Goal: Task Accomplishment & Management: Manage account settings

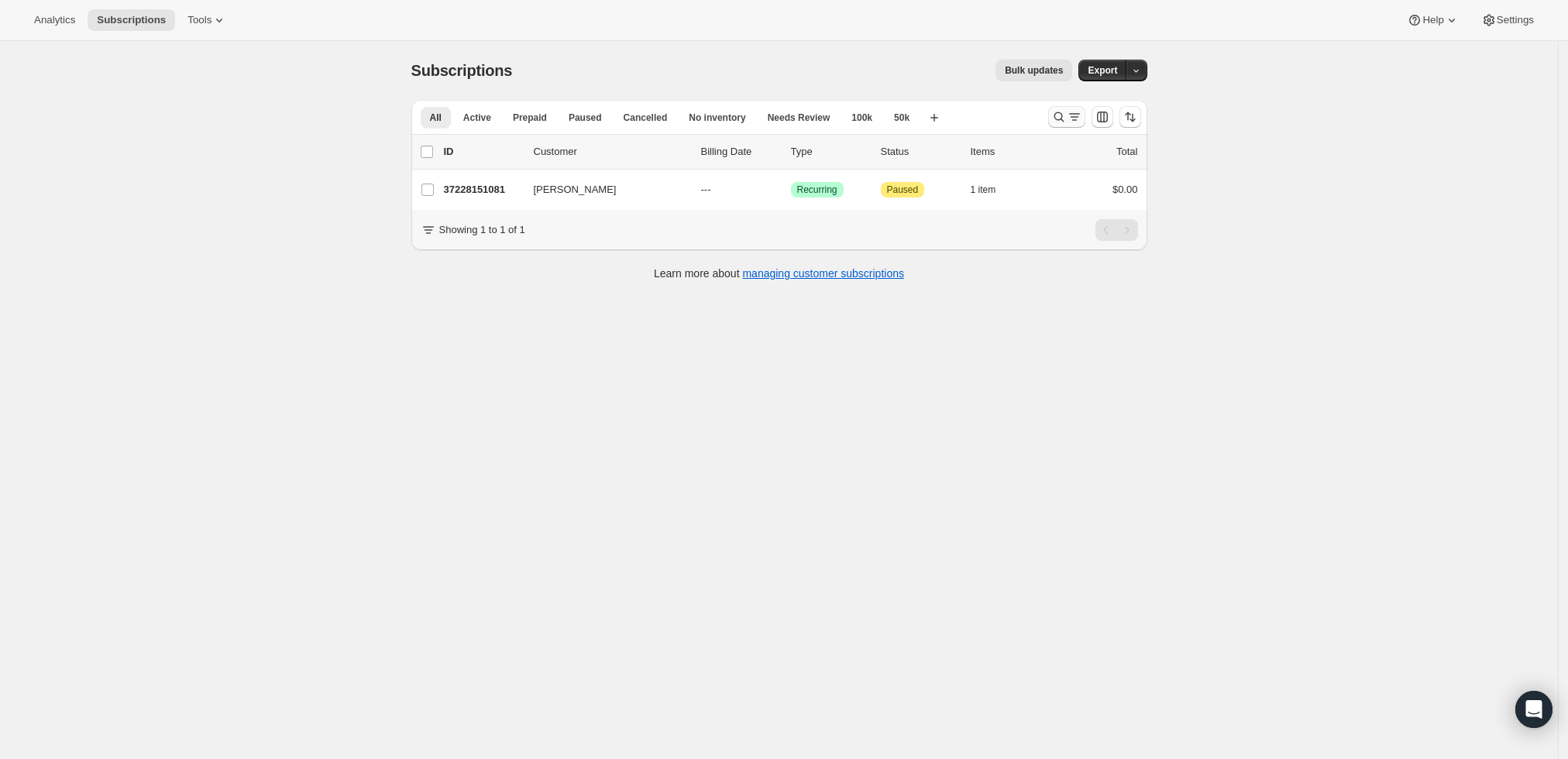
click at [1065, 116] on icon "Search and filter results" at bounding box center [1059, 117] width 16 height 16
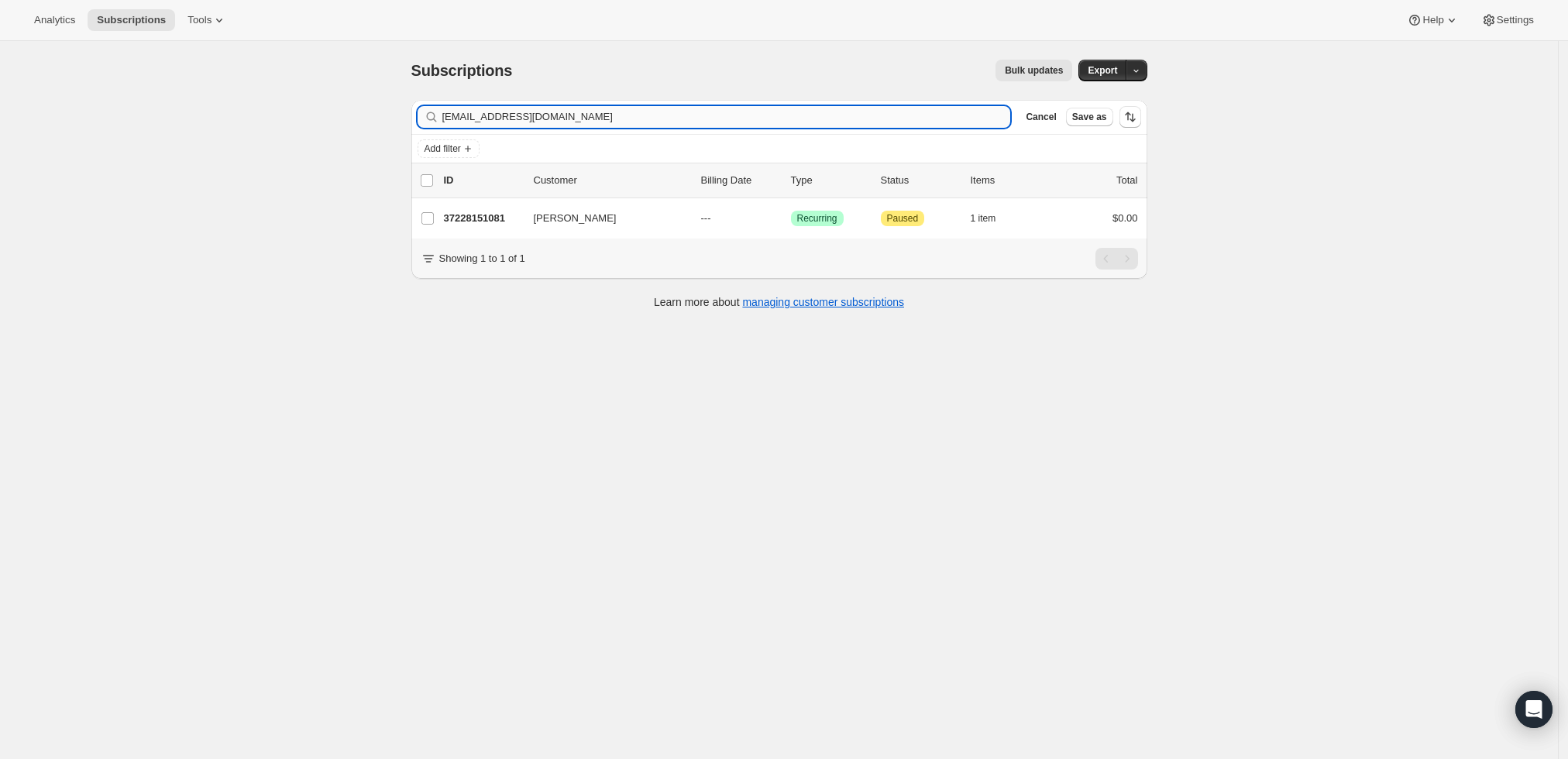
click at [615, 125] on input "[EMAIL_ADDRESS][DOMAIN_NAME]" at bounding box center [727, 117] width 569 height 22
click at [618, 120] on input "[EMAIL_ADDRESS][DOMAIN_NAME]" at bounding box center [727, 117] width 569 height 22
click at [618, 120] on input "vladimirbertrand@gmail.com" at bounding box center [727, 117] width 569 height 22
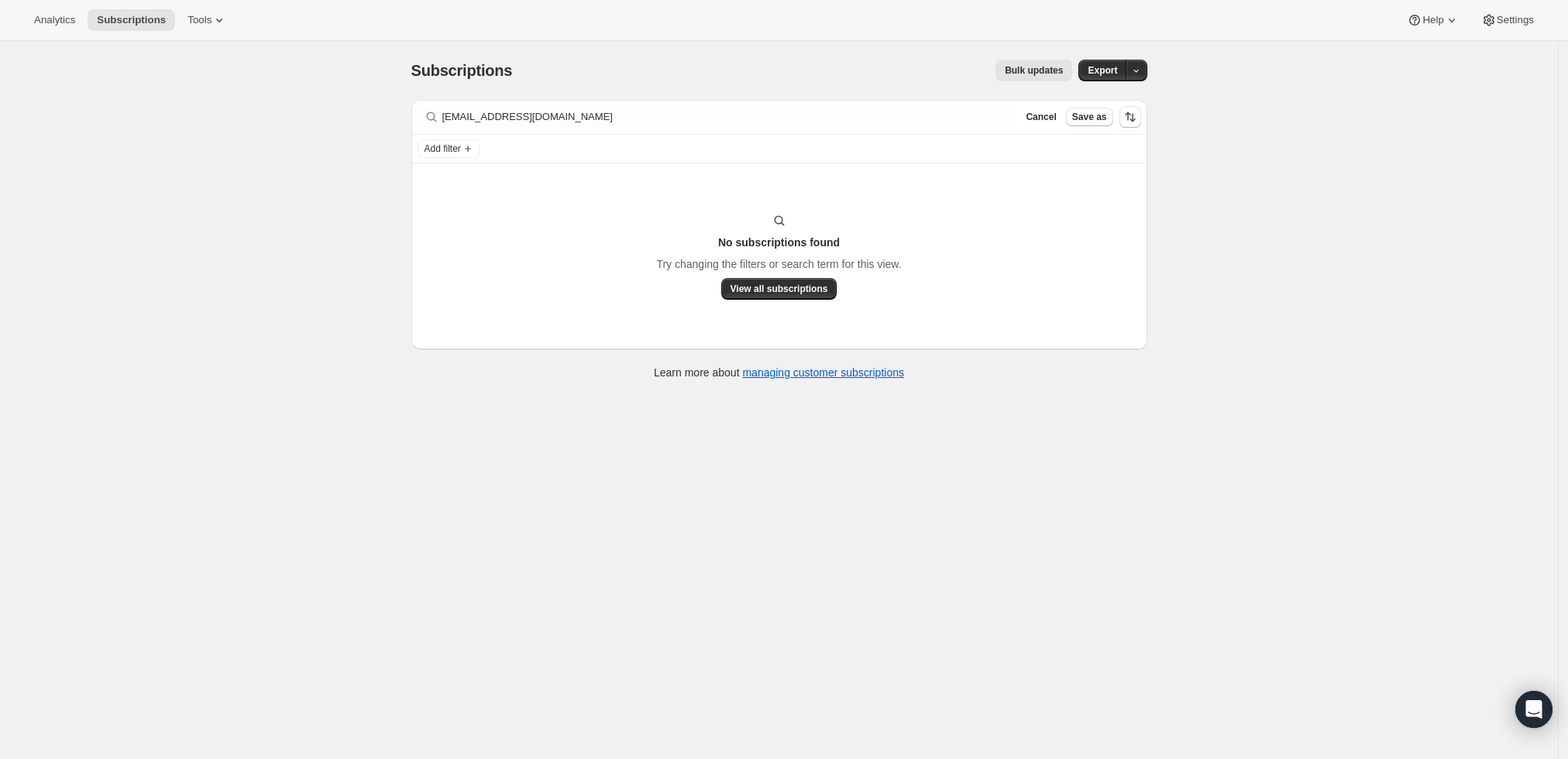
click at [714, 128] on div "Filter subscribers sevenjgg@aol.com Clear Cancel Save as" at bounding box center [779, 117] width 736 height 34
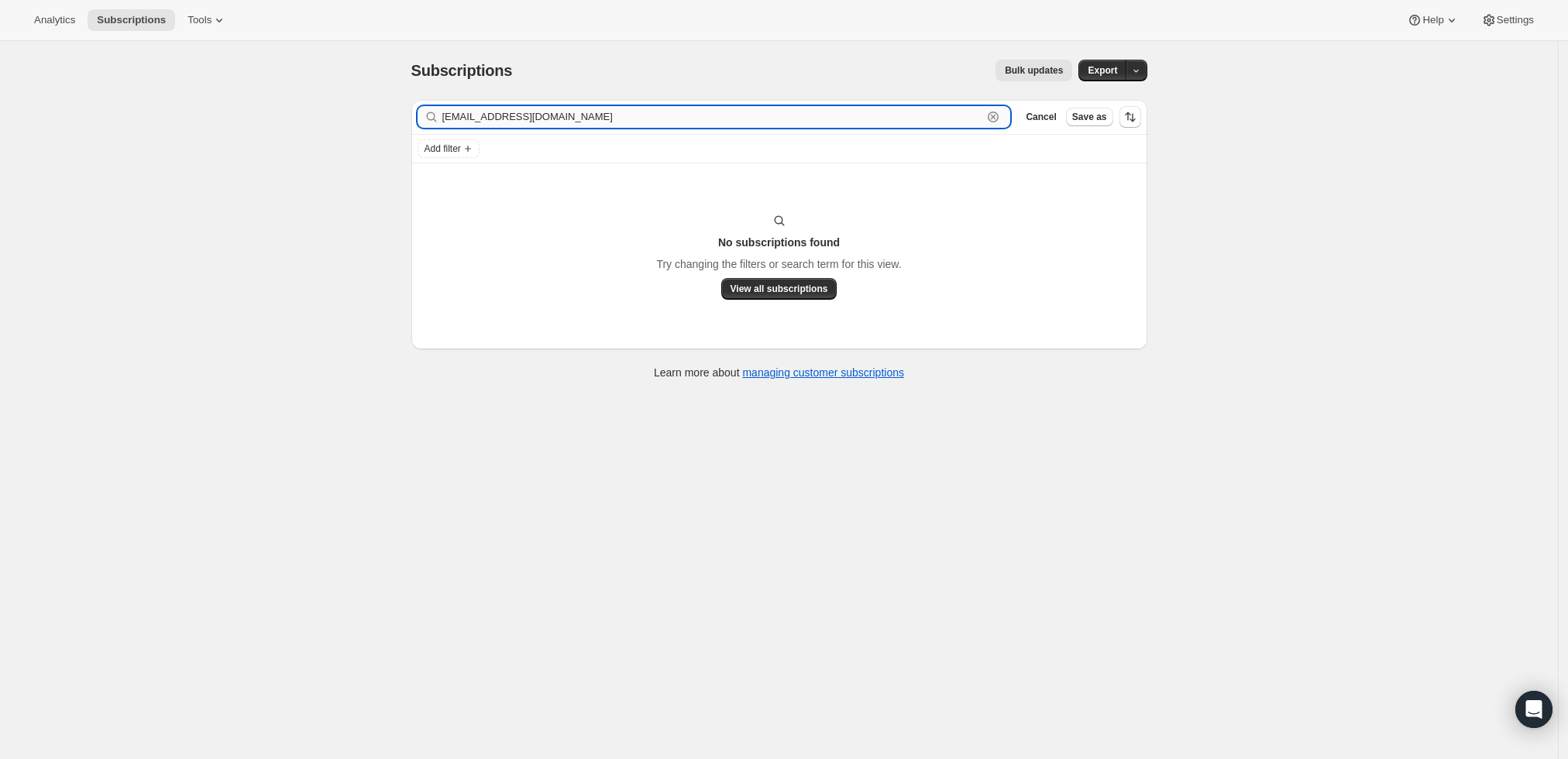
click at [710, 116] on input "sevenjgg@aol.com" at bounding box center [713, 117] width 541 height 22
paste input "John Grippando"
drag, startPoint x: 468, startPoint y: 112, endPoint x: 310, endPoint y: 128, distance: 158.8
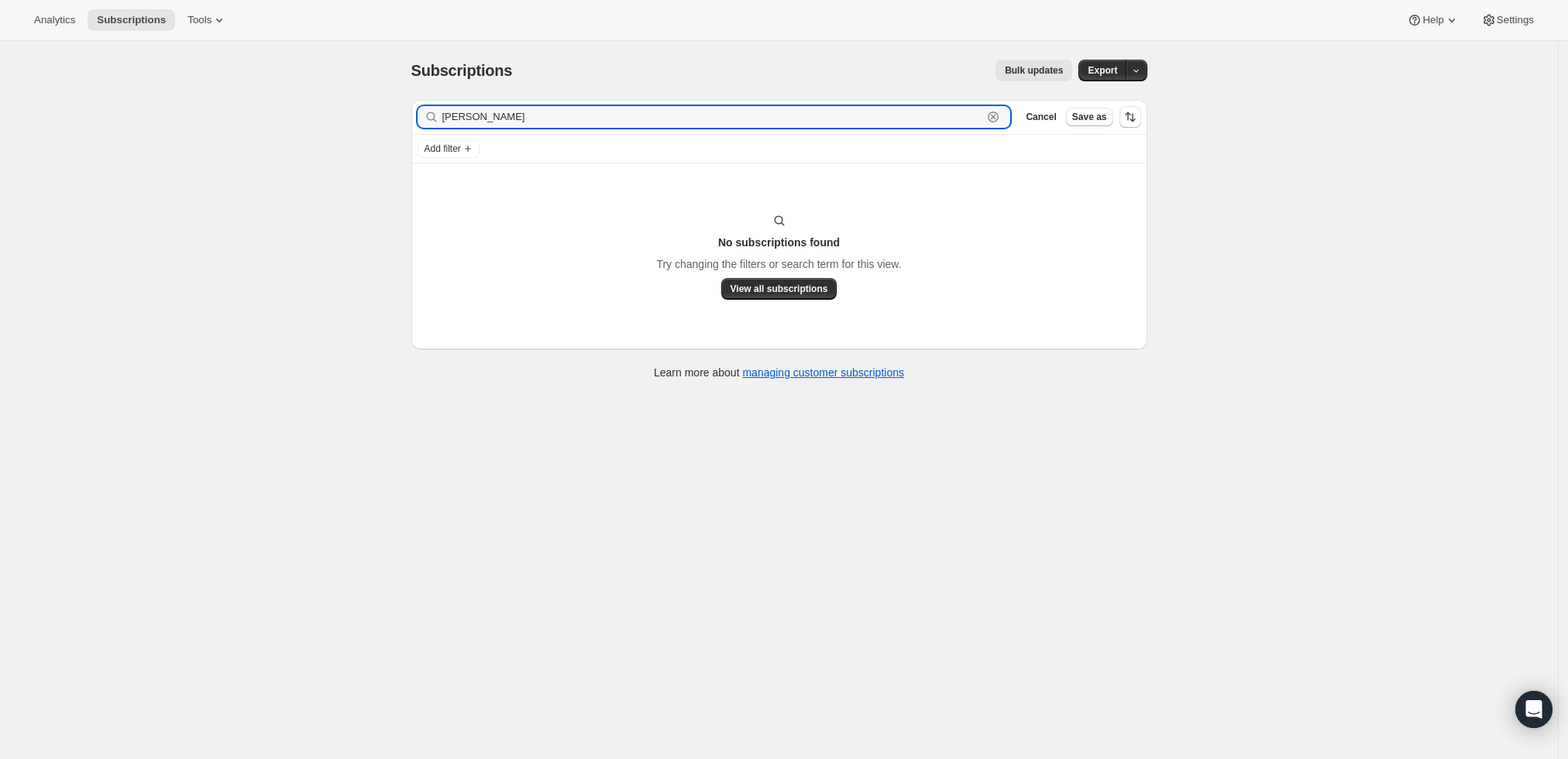
click at [310, 128] on div "Subscriptions. This page is ready Subscriptions Bulk updates More actions Bulk …" at bounding box center [779, 420] width 1558 height 759
type input "Grippando"
